Goal: Information Seeking & Learning: Learn about a topic

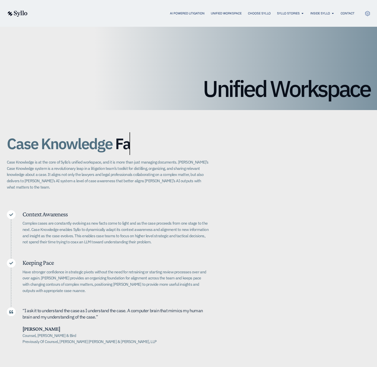
click at [267, 138] on div "Case Knowledge Better. Bigger. Faster. Case Knowledge is at the core of Syllo’s…" at bounding box center [188, 237] width 363 height 255
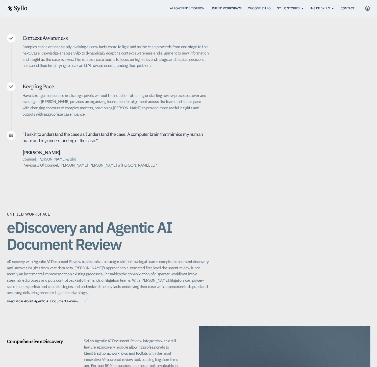
scroll to position [177, 0]
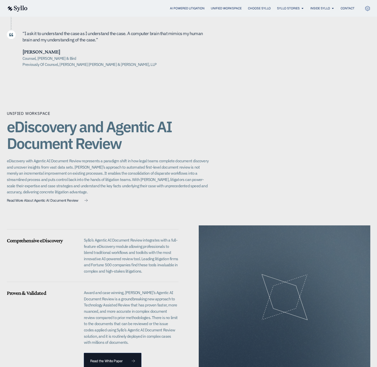
click at [267, 138] on div "Unified Workspace eDiscovery and Agentic AI Document Review eDiscovery with Age…" at bounding box center [188, 238] width 363 height 301
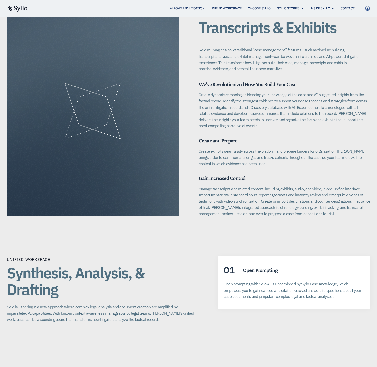
scroll to position [681, 0]
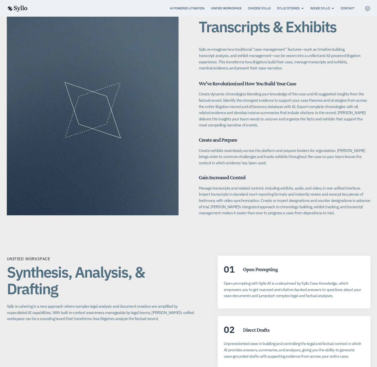
click at [298, 147] on p "Create exhibits seamlessly across the platform and prepare binders for organiza…" at bounding box center [285, 156] width 172 height 19
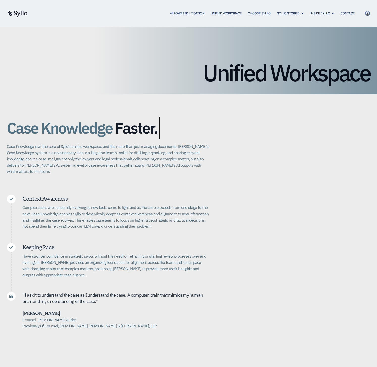
scroll to position [0, 0]
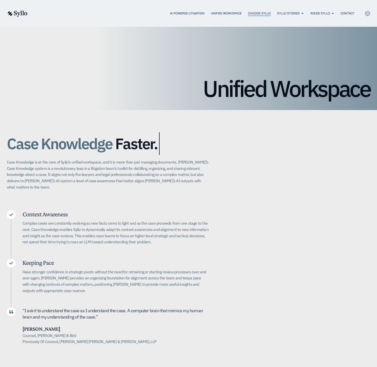
click at [254, 13] on span "Choose Syllo" at bounding box center [259, 13] width 23 height 5
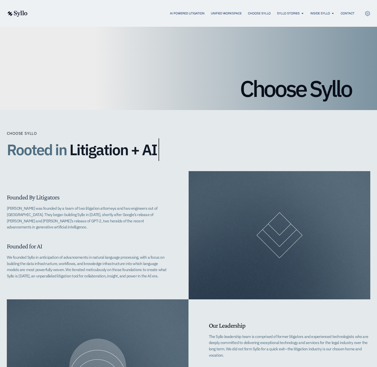
click at [222, 116] on div "Choose Syllo Rooted in Litigation + AI" at bounding box center [188, 140] width 363 height 61
